Goal: Task Accomplishment & Management: Complete application form

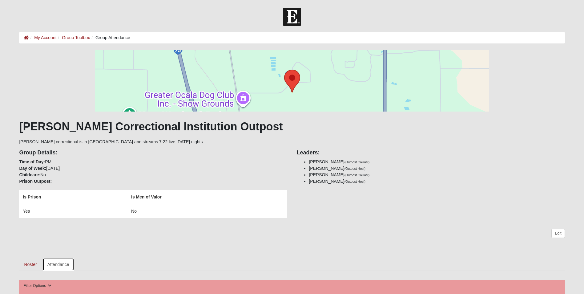
click at [58, 263] on link "Attendance" at bounding box center [58, 264] width 32 height 13
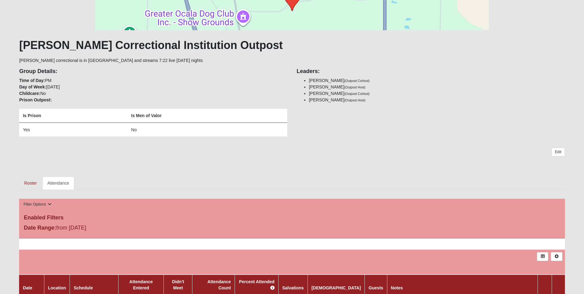
scroll to position [92, 0]
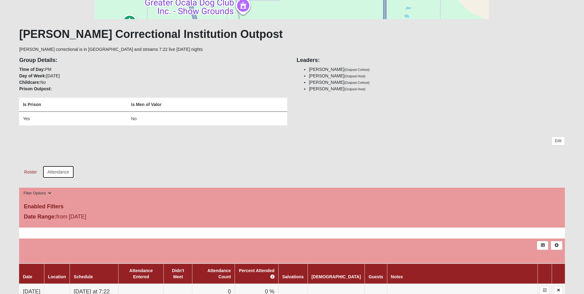
click at [59, 171] on link "Attendance" at bounding box center [58, 171] width 32 height 13
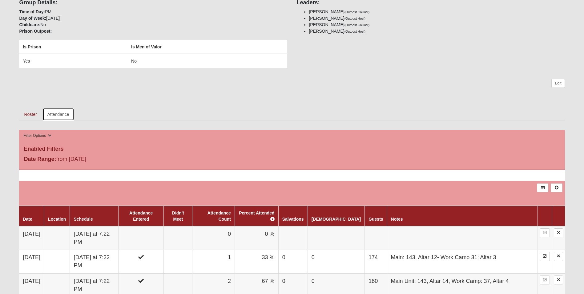
scroll to position [246, 0]
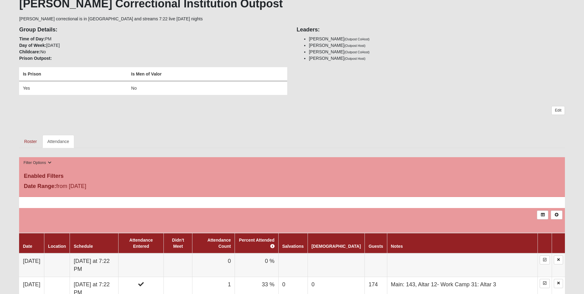
scroll to position [123, 0]
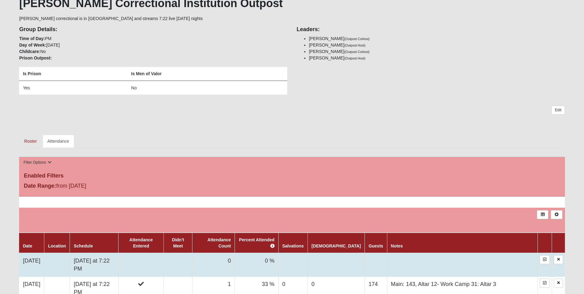
click at [118, 254] on td "[DATE] at 7:22 PM" at bounding box center [94, 265] width 49 height 24
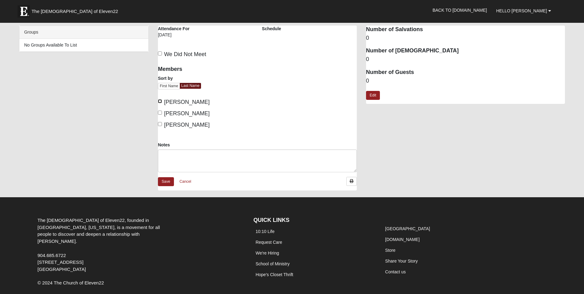
click at [159, 101] on input "[PERSON_NAME]" at bounding box center [160, 101] width 4 height 4
checkbox input "true"
click at [160, 122] on label "[PERSON_NAME]" at bounding box center [184, 125] width 52 height 8
click at [160, 122] on input "[PERSON_NAME]" at bounding box center [160, 124] width 4 height 4
checkbox input "true"
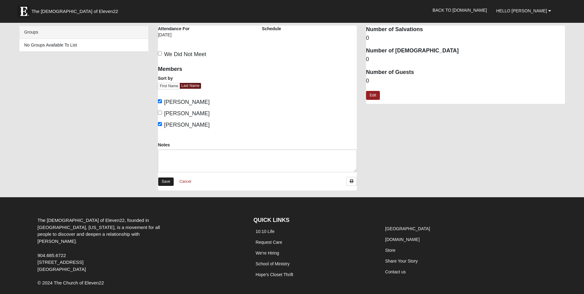
click at [164, 179] on link "Save" at bounding box center [166, 181] width 16 height 9
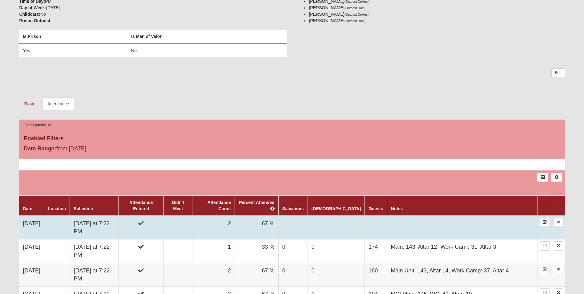
scroll to position [185, 0]
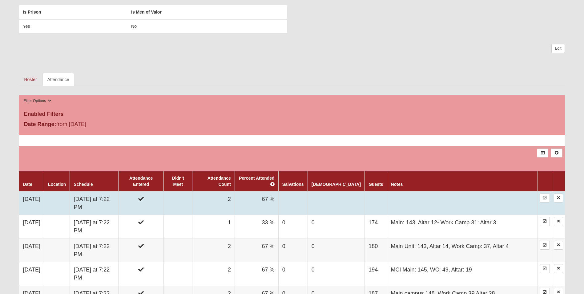
click at [118, 191] on td "[DATE] at 7:22 PM" at bounding box center [94, 203] width 49 height 24
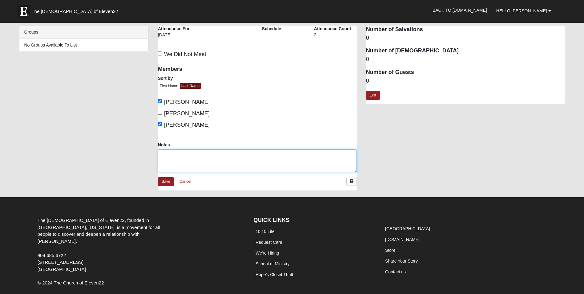
click at [169, 152] on textarea "Notes" at bounding box center [257, 160] width 199 height 23
click at [253, 156] on textarea "Main: 151, Altar 16 Work Camp: 39, Altar 4" at bounding box center [257, 160] width 199 height 23
type textarea "Main: 151, Altar 16 Work Camp: 39, Altar 4- Had Communion"
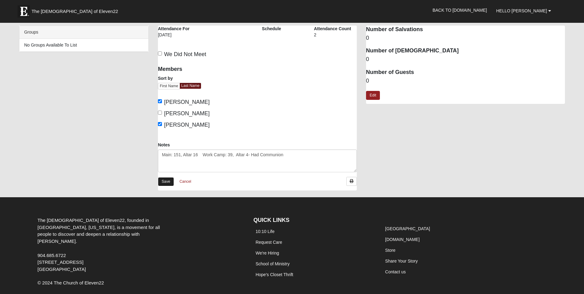
click at [166, 179] on link "Save" at bounding box center [166, 181] width 16 height 9
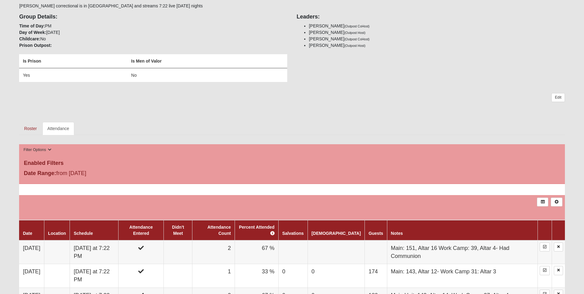
scroll to position [154, 0]
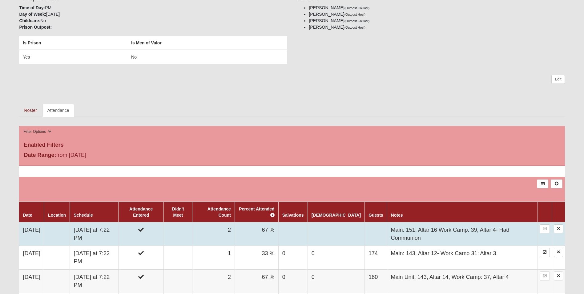
click at [192, 230] on td at bounding box center [178, 234] width 29 height 24
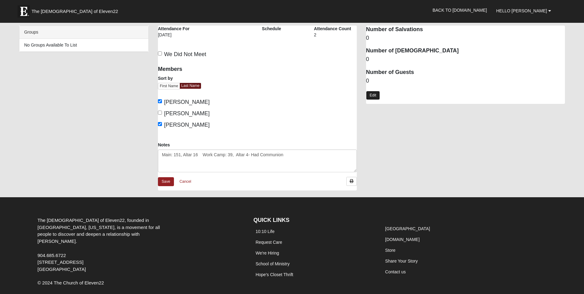
click at [369, 98] on link "Edit" at bounding box center [373, 95] width 14 height 9
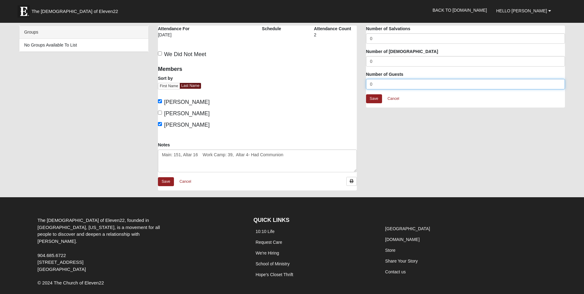
drag, startPoint x: 378, startPoint y: 81, endPoint x: 363, endPoint y: 82, distance: 15.5
click at [363, 82] on div "Attendance Occurrence Attributes Number of Salvations 0 Number of Baptisms 0 Nu…" at bounding box center [465, 70] width 208 height 88
type input "190"
click at [377, 95] on link "Save" at bounding box center [374, 98] width 16 height 9
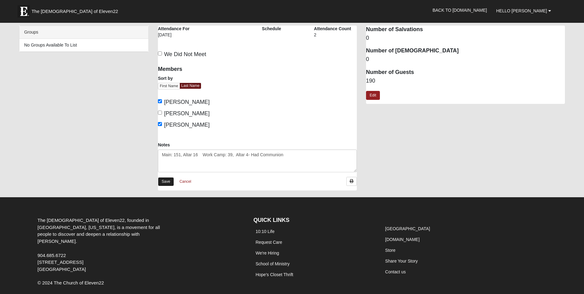
click at [166, 180] on link "Save" at bounding box center [166, 181] width 16 height 9
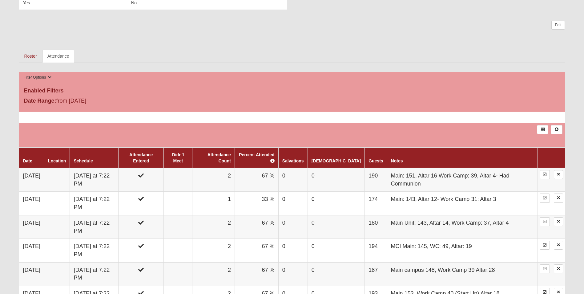
scroll to position [215, 0]
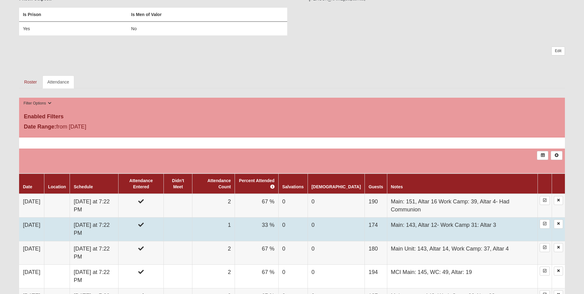
scroll to position [185, 0]
